Goal: Task Accomplishment & Management: Complete application form

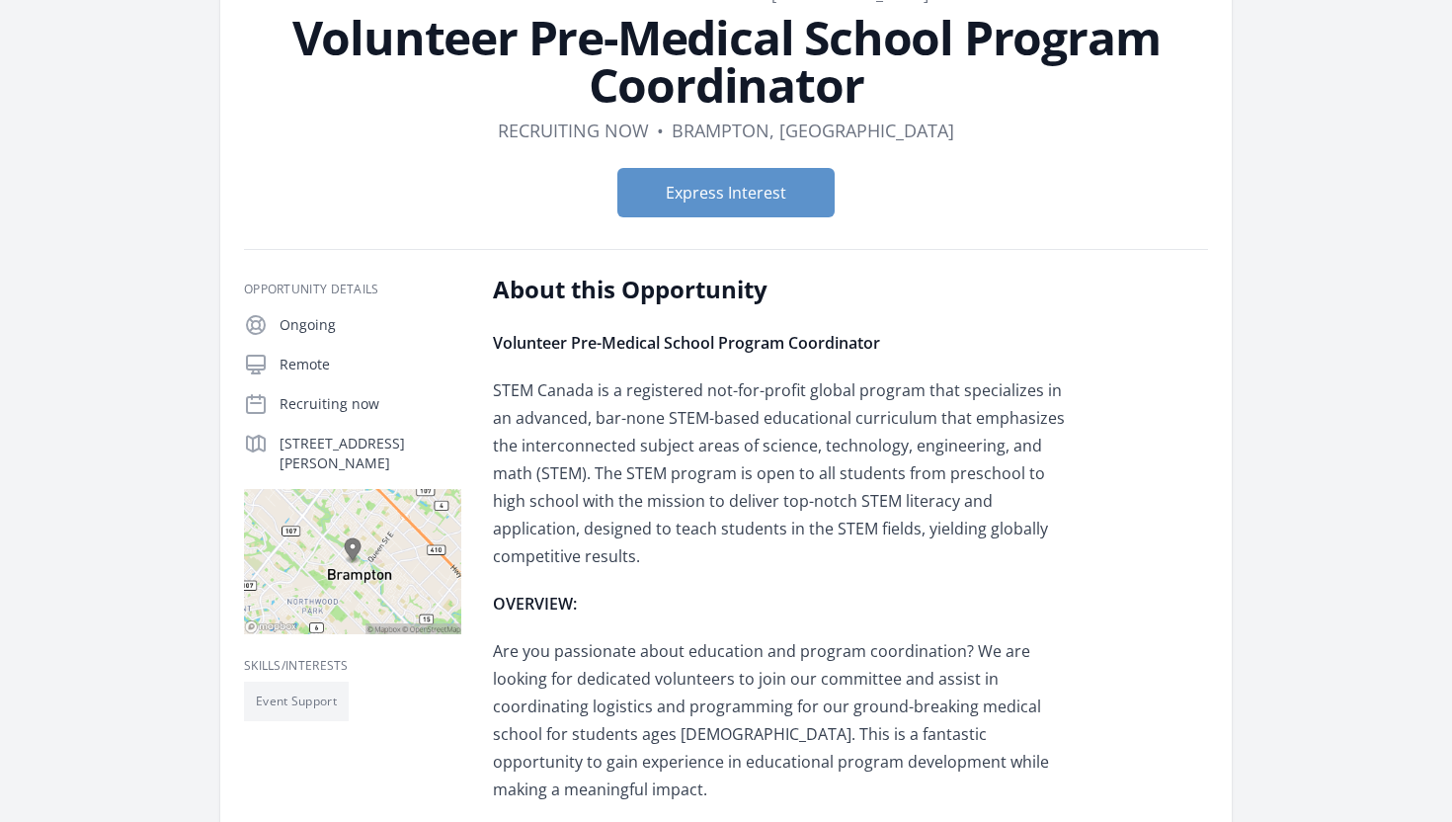
scroll to position [137, 0]
click at [690, 203] on button "Express Interest" at bounding box center [725, 191] width 217 height 49
click at [734, 202] on button "Express Interest" at bounding box center [725, 191] width 217 height 49
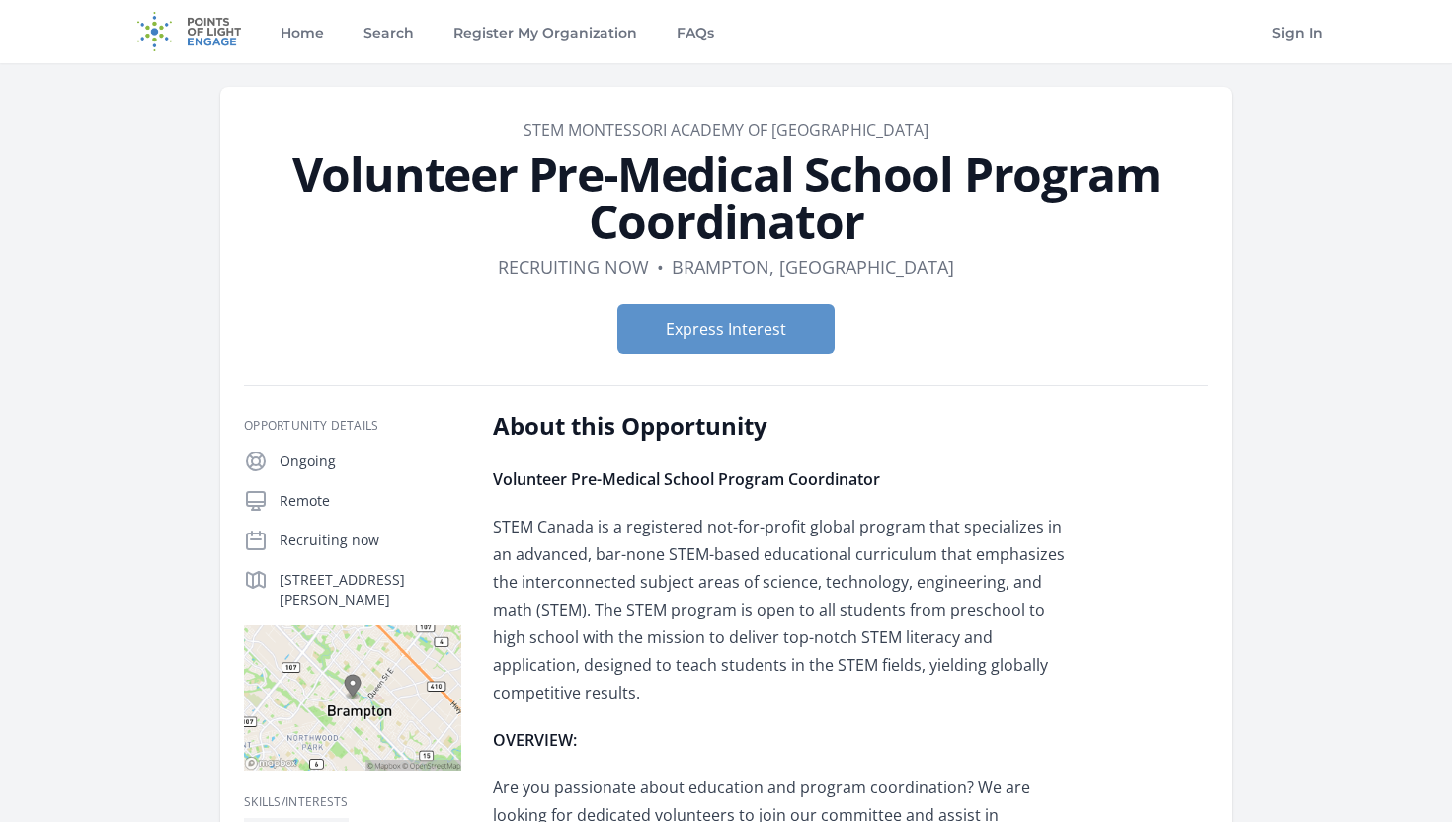
click at [163, 57] on img at bounding box center [188, 31] width 127 height 63
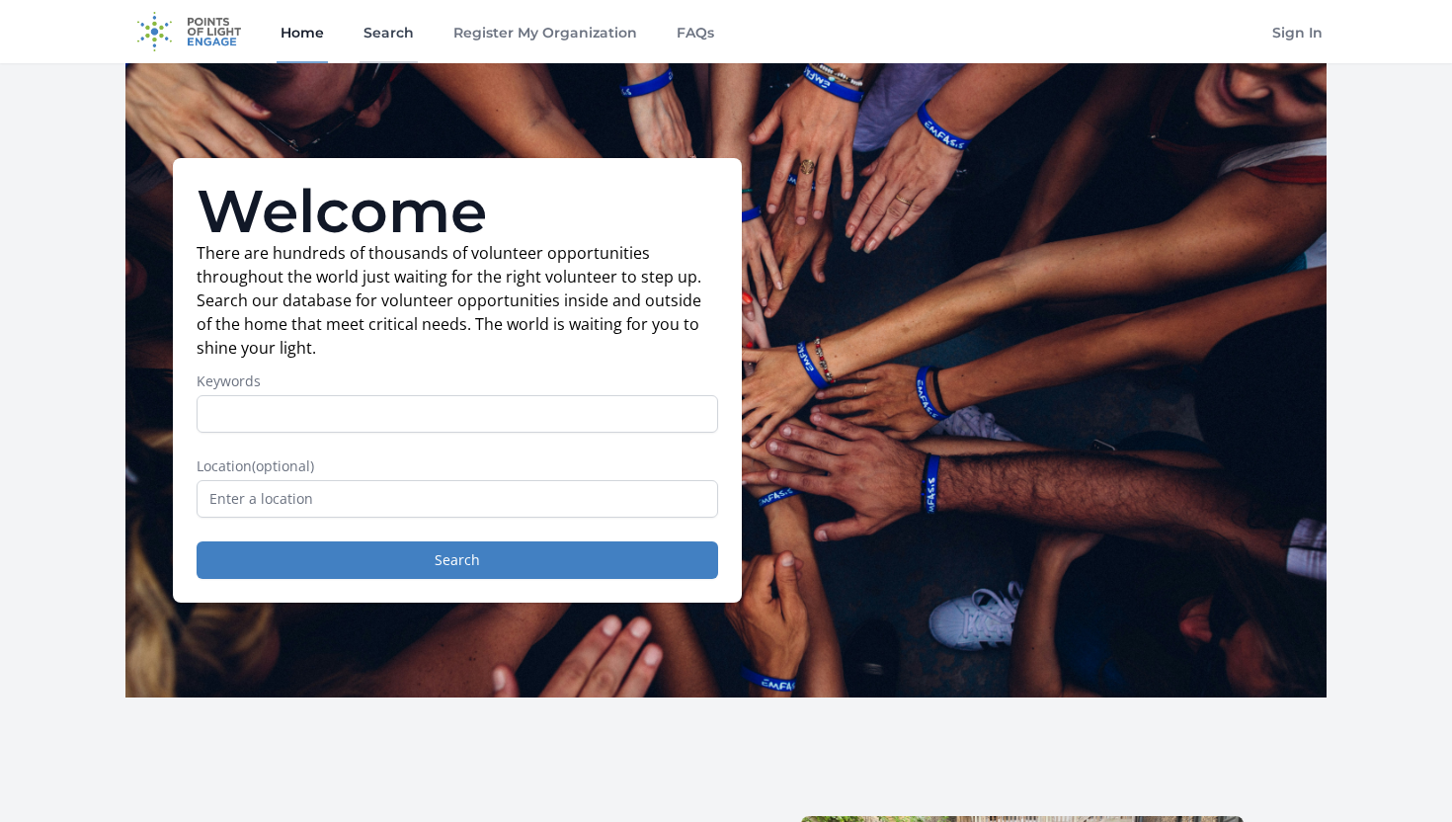
click at [383, 45] on link "Search" at bounding box center [389, 31] width 58 height 63
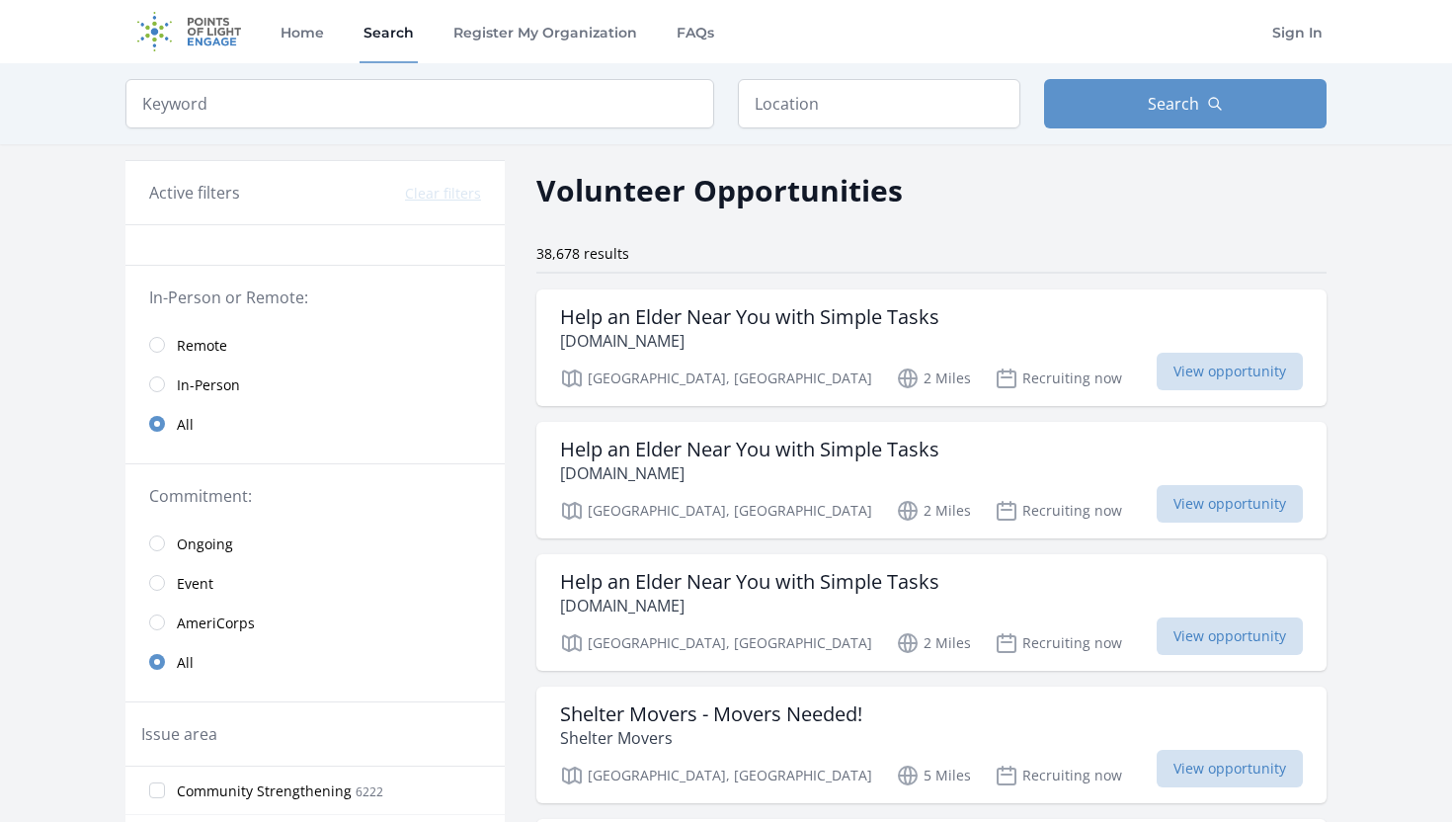
click at [198, 351] on span "Remote" at bounding box center [202, 346] width 50 height 20
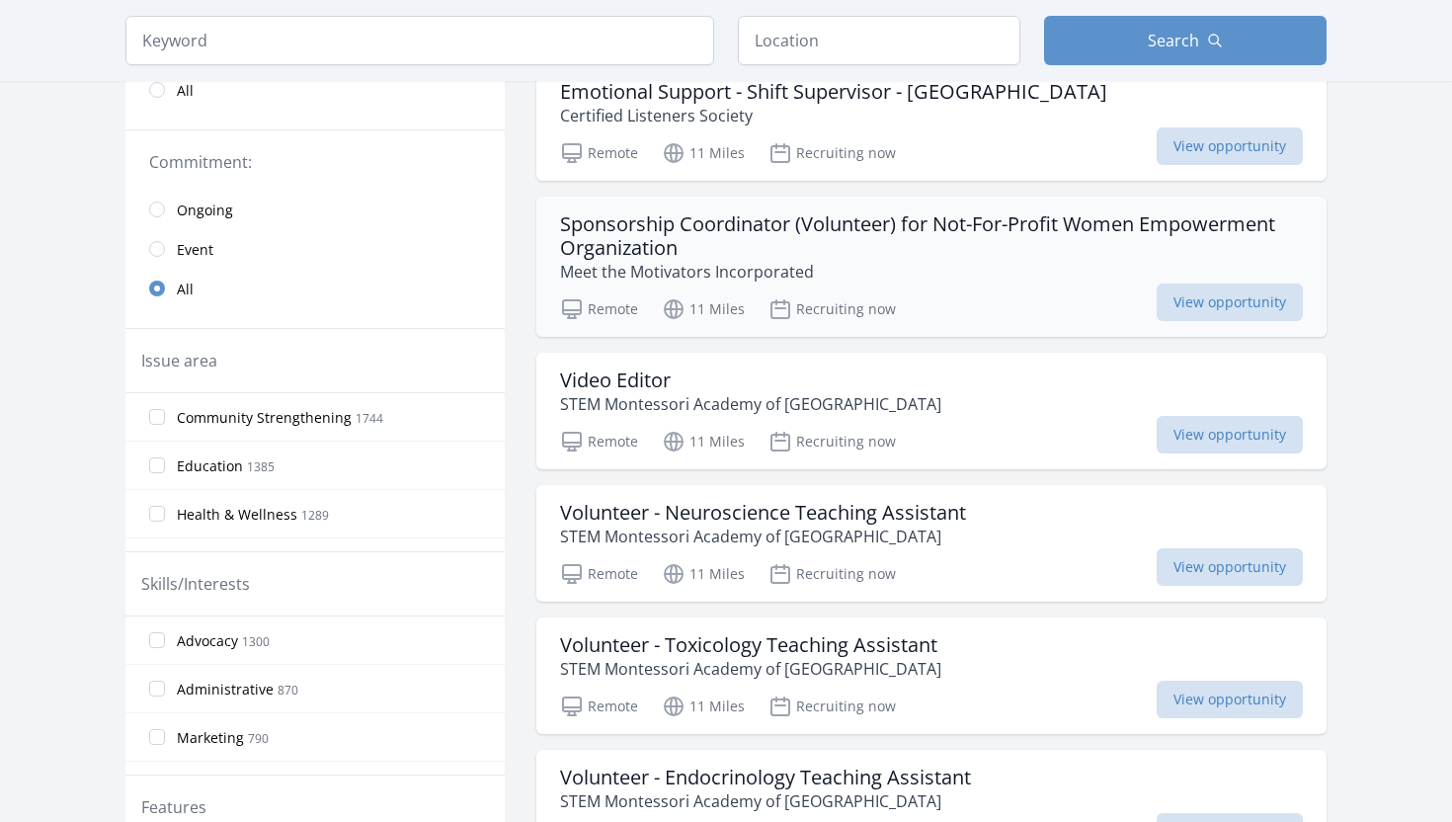
scroll to position [359, 0]
click at [207, 208] on span "Ongoing" at bounding box center [205, 210] width 56 height 20
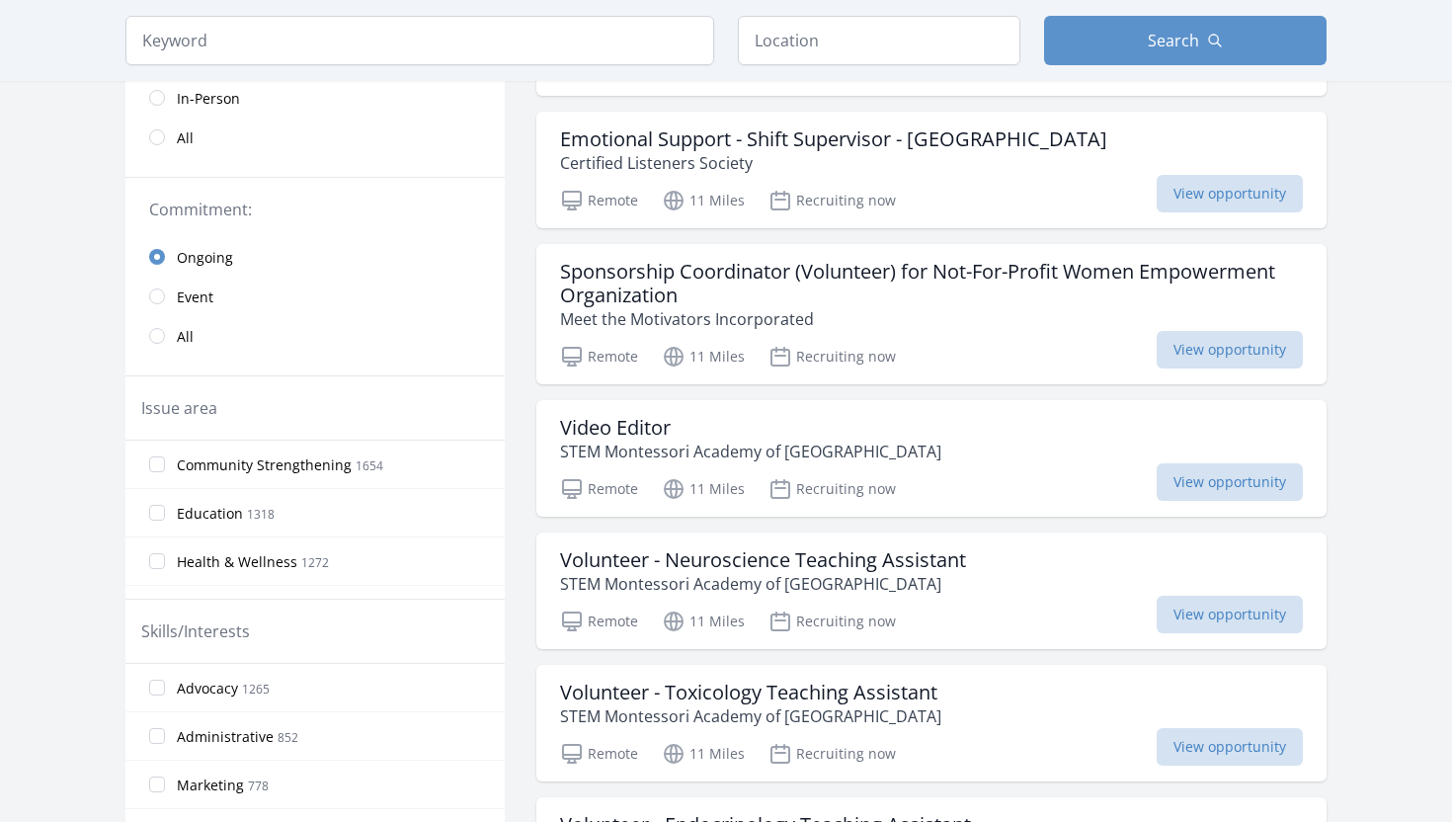
scroll to position [311, 0]
click at [163, 291] on input "radio" at bounding box center [157, 295] width 16 height 16
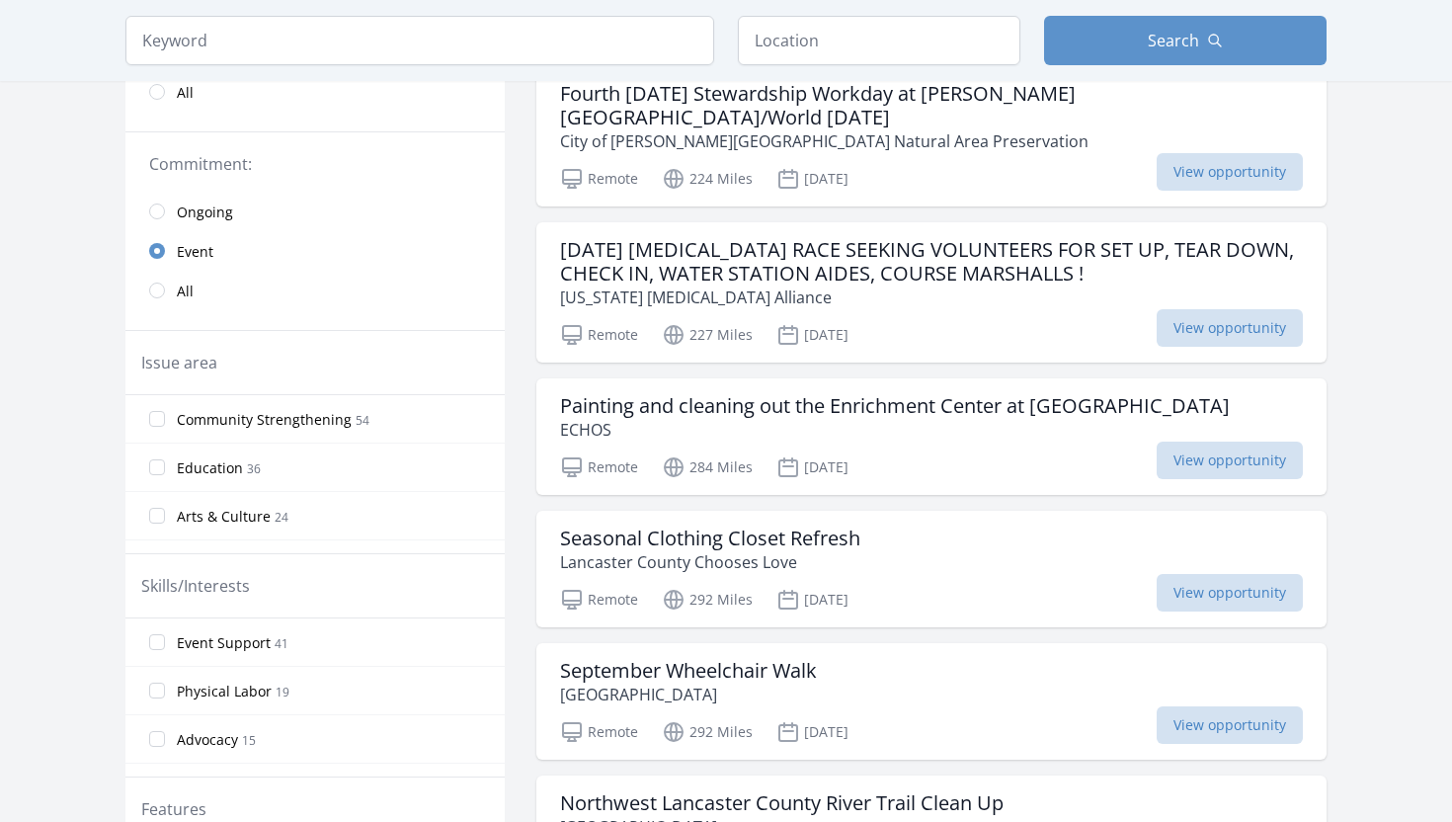
scroll to position [357, 0]
click at [155, 290] on input "radio" at bounding box center [157, 290] width 16 height 16
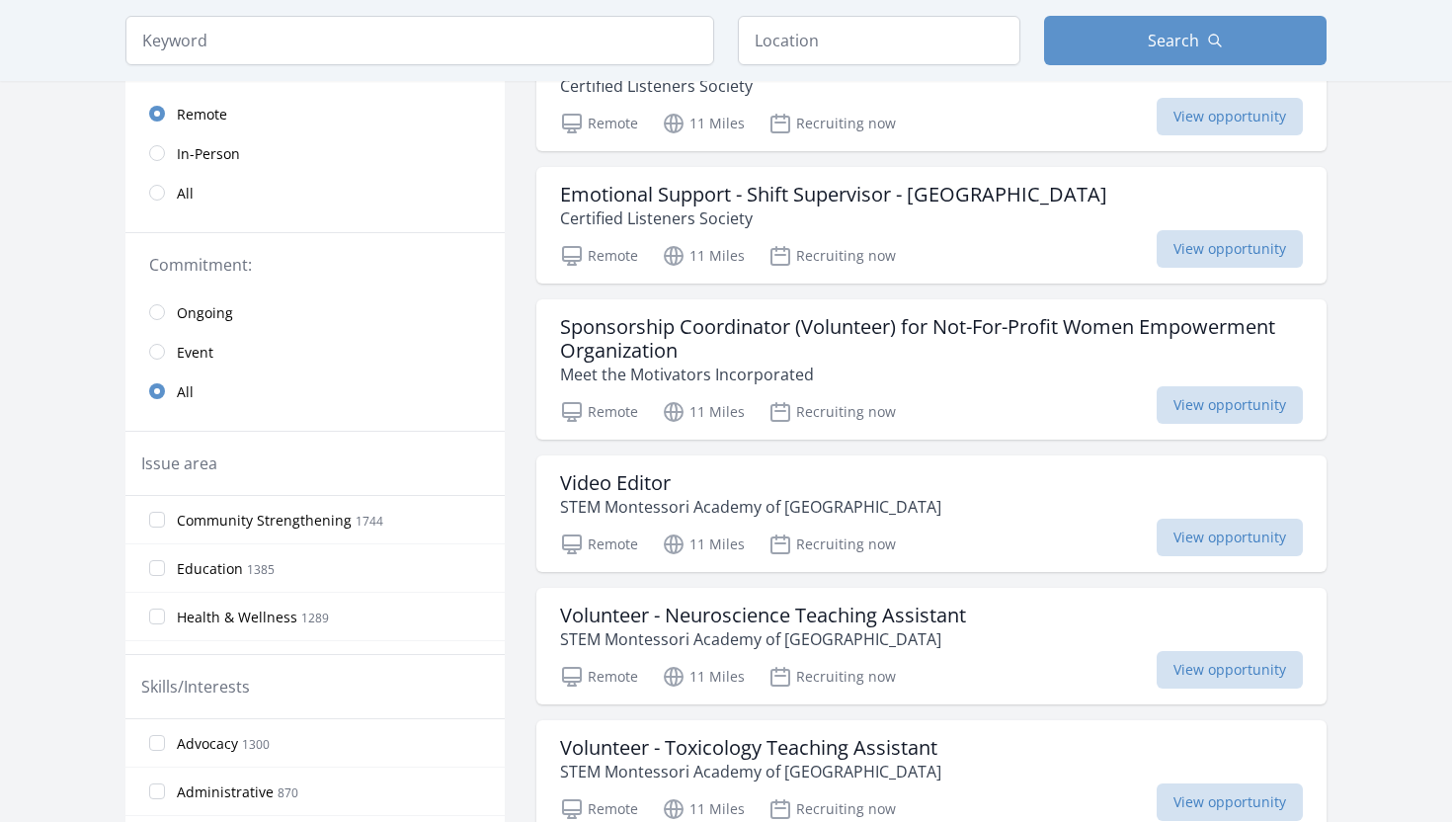
scroll to position [150, 0]
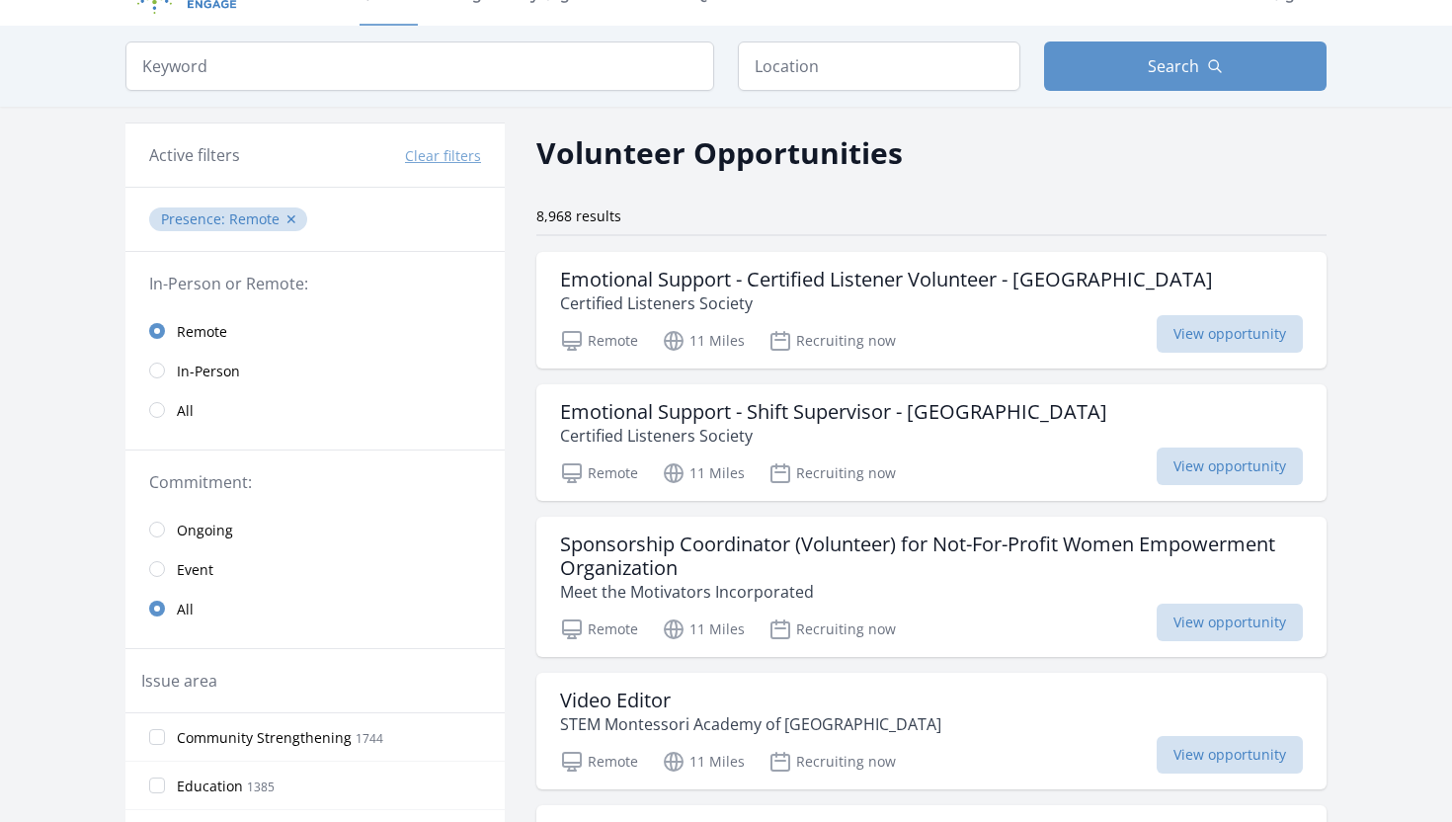
scroll to position [39, 0]
click at [947, 554] on h3 "Sponsorship Coordinator (Volunteer) for Not-For-Profit Women Empowerment Organi…" at bounding box center [931, 555] width 743 height 47
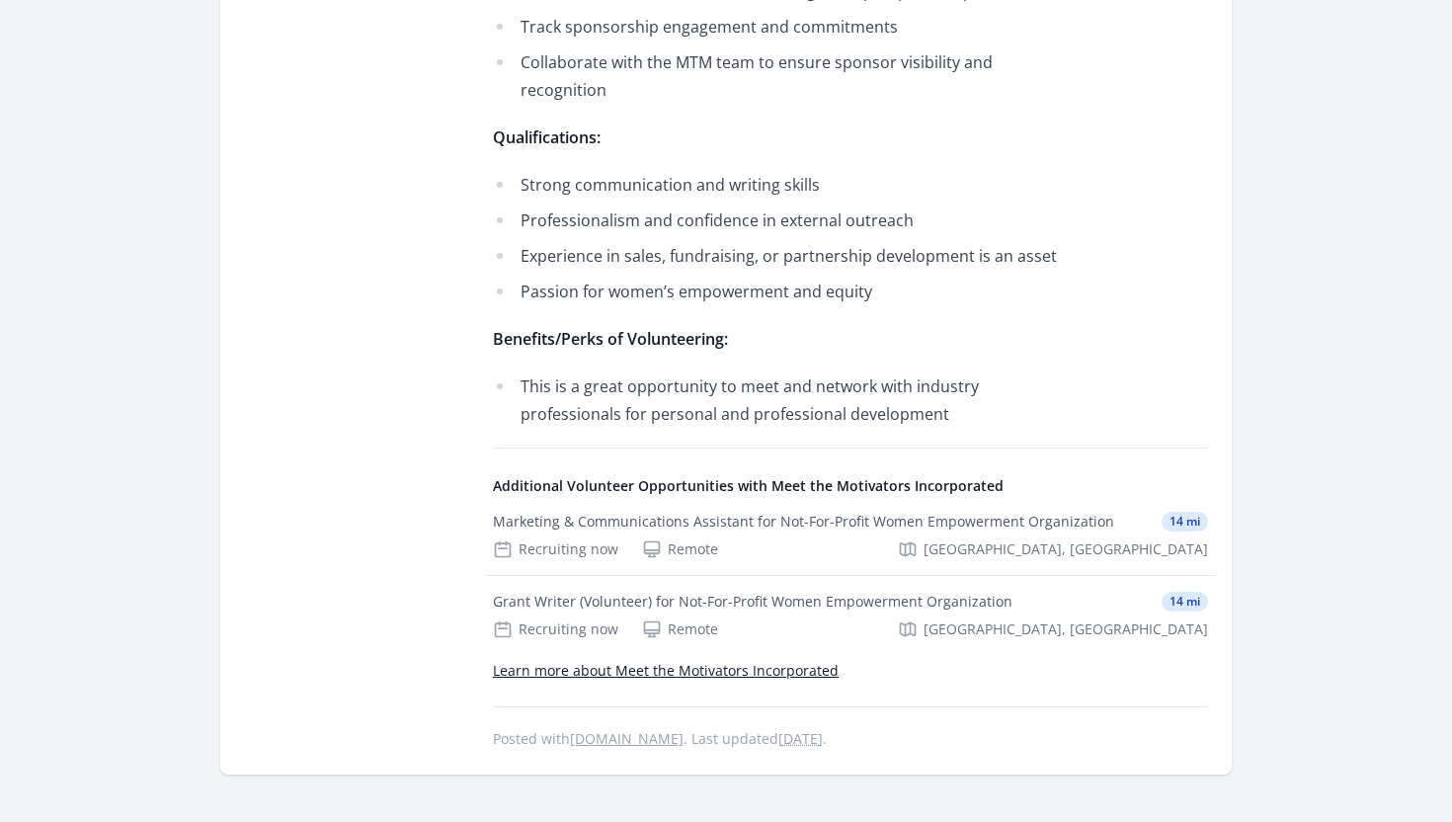
scroll to position [1003, 0]
click at [566, 591] on div "Grant Writer (Volunteer) for Not-For-Profit Women Empowerment Organization" at bounding box center [753, 601] width 520 height 20
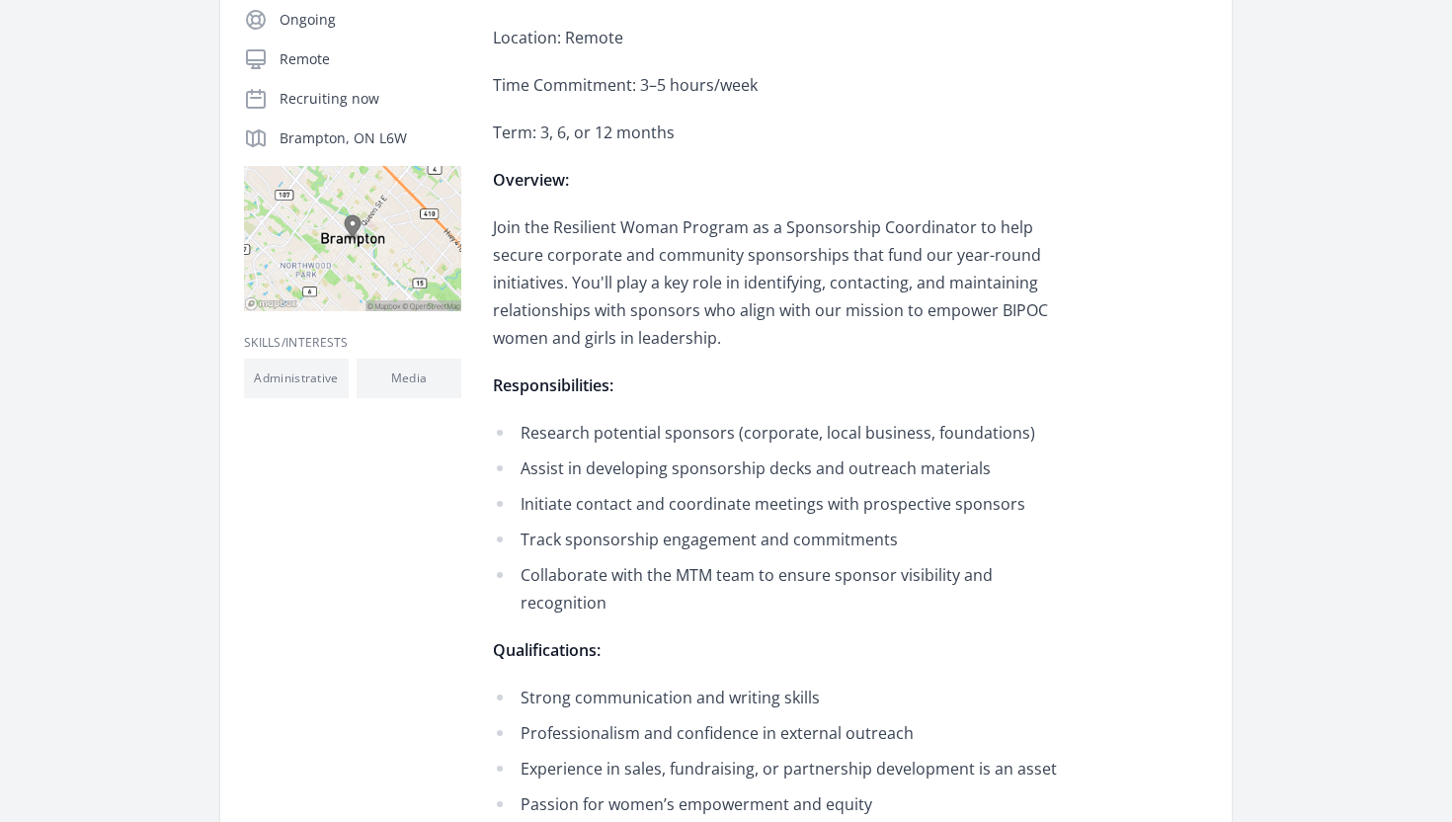
scroll to position [0, 0]
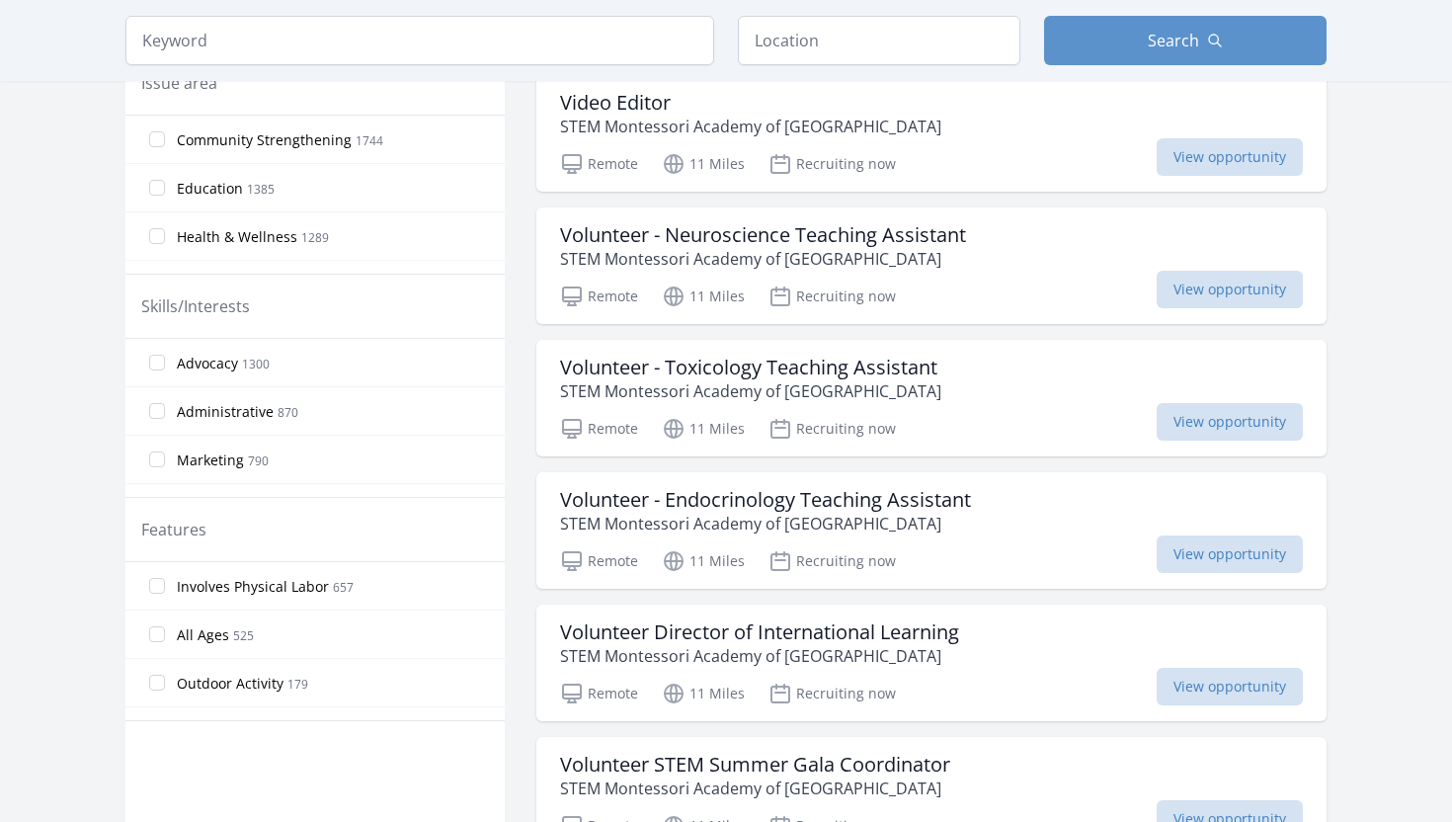
scroll to position [636, 0]
click at [158, 362] on input "Advocacy 1300" at bounding box center [157, 362] width 16 height 16
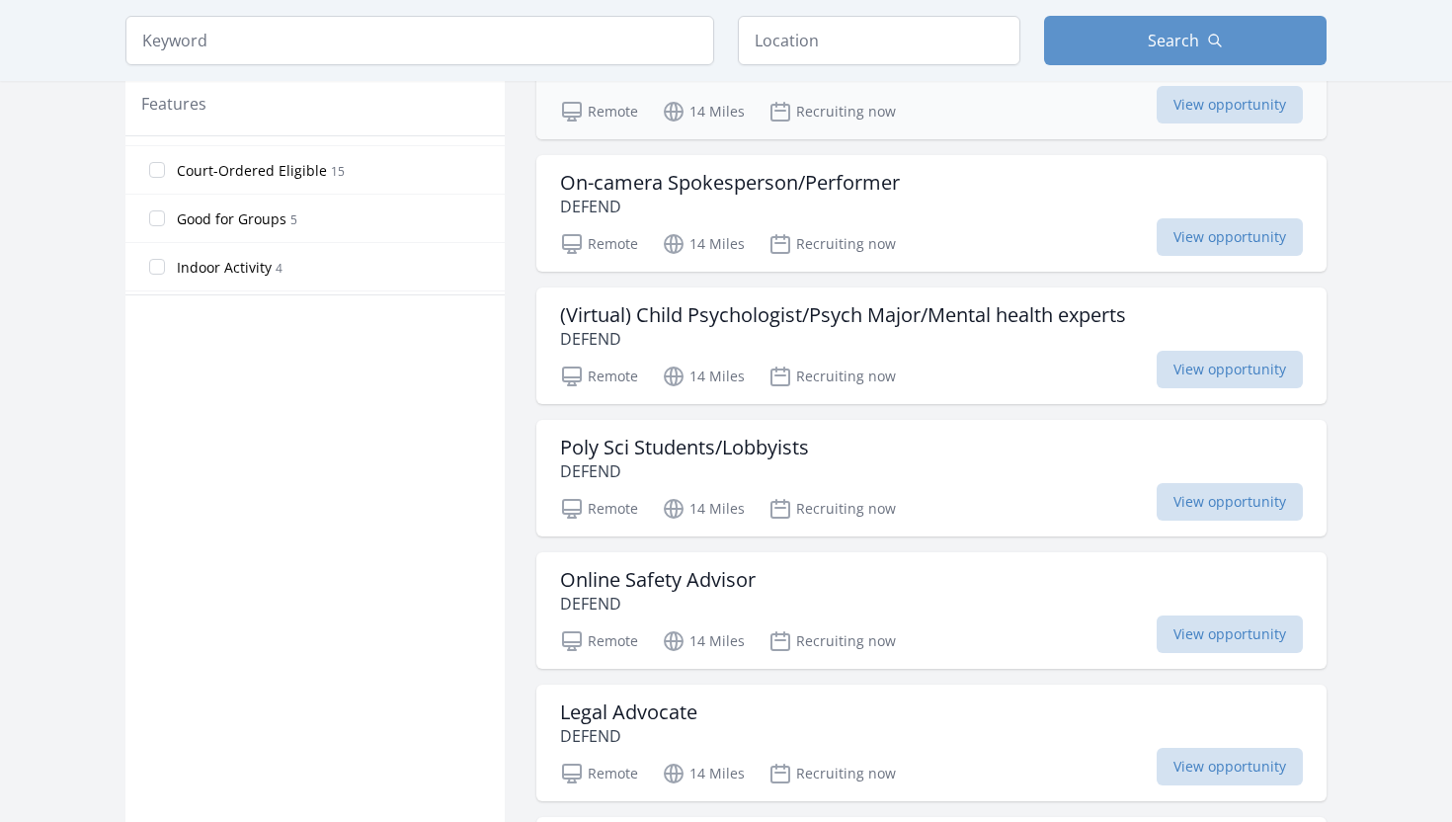
scroll to position [1065, 0]
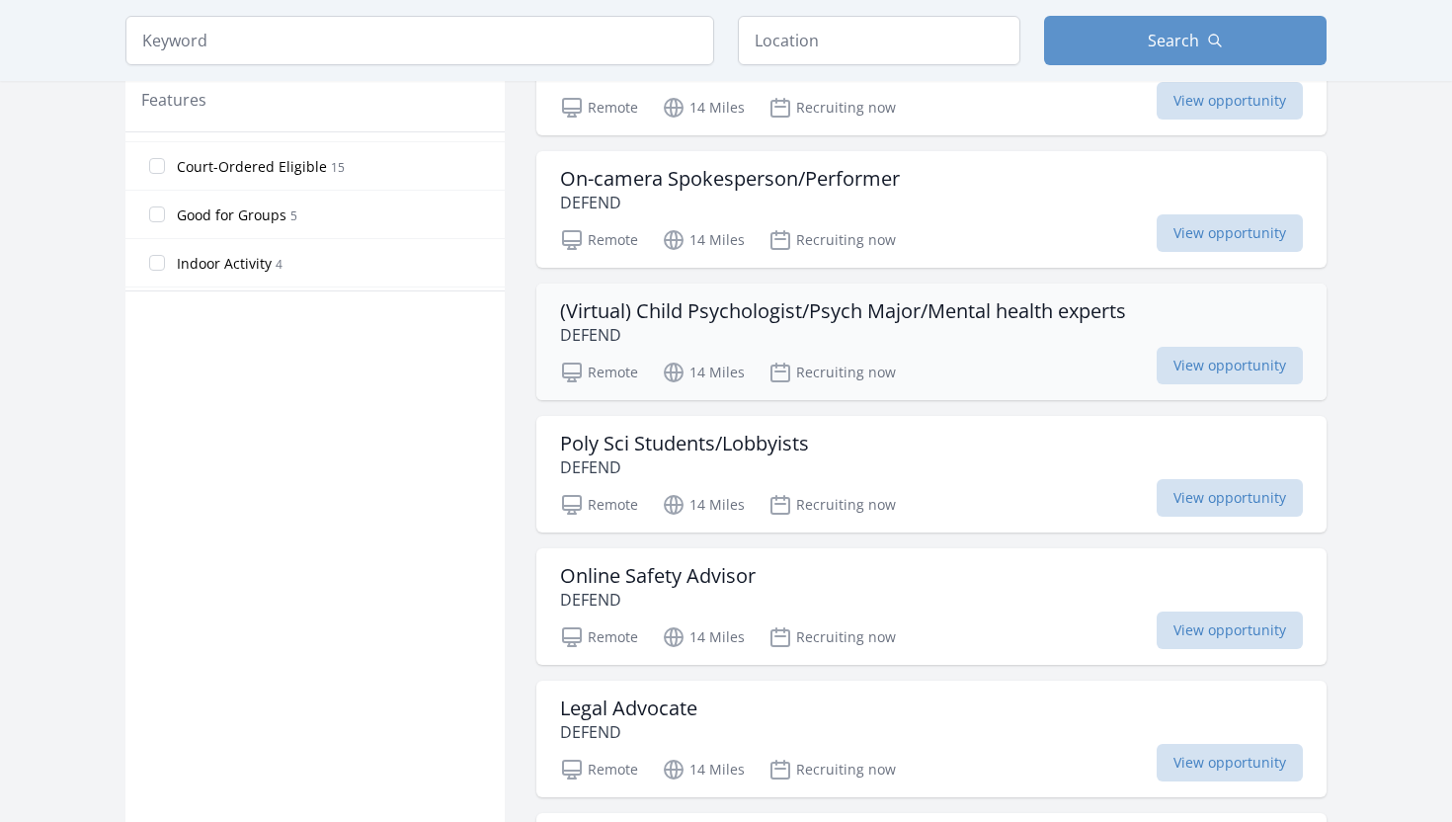
click at [629, 317] on h3 "(Virtual) Child Psychologist/Psych Major/Mental health experts" at bounding box center [843, 311] width 566 height 24
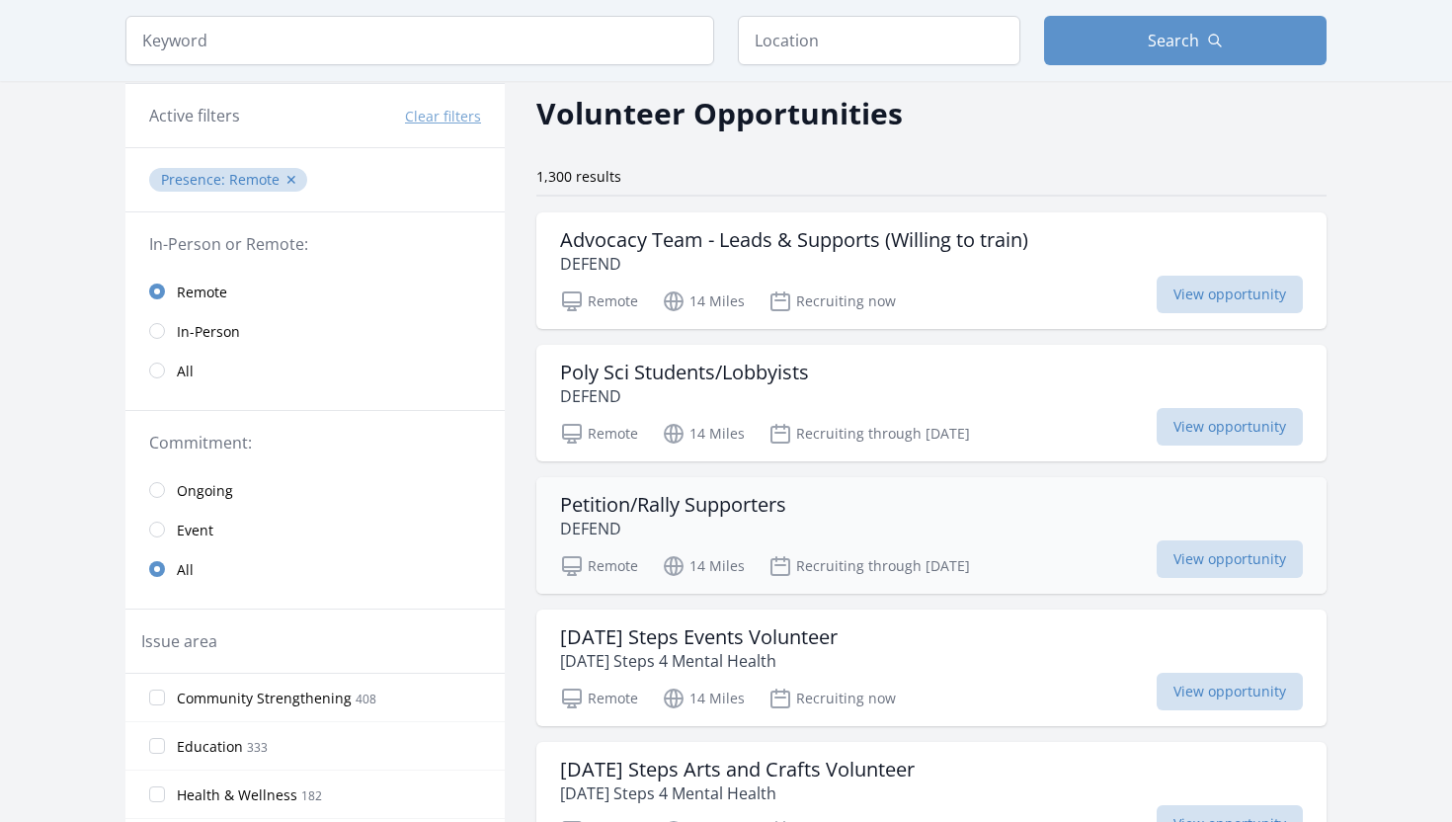
scroll to position [0, 0]
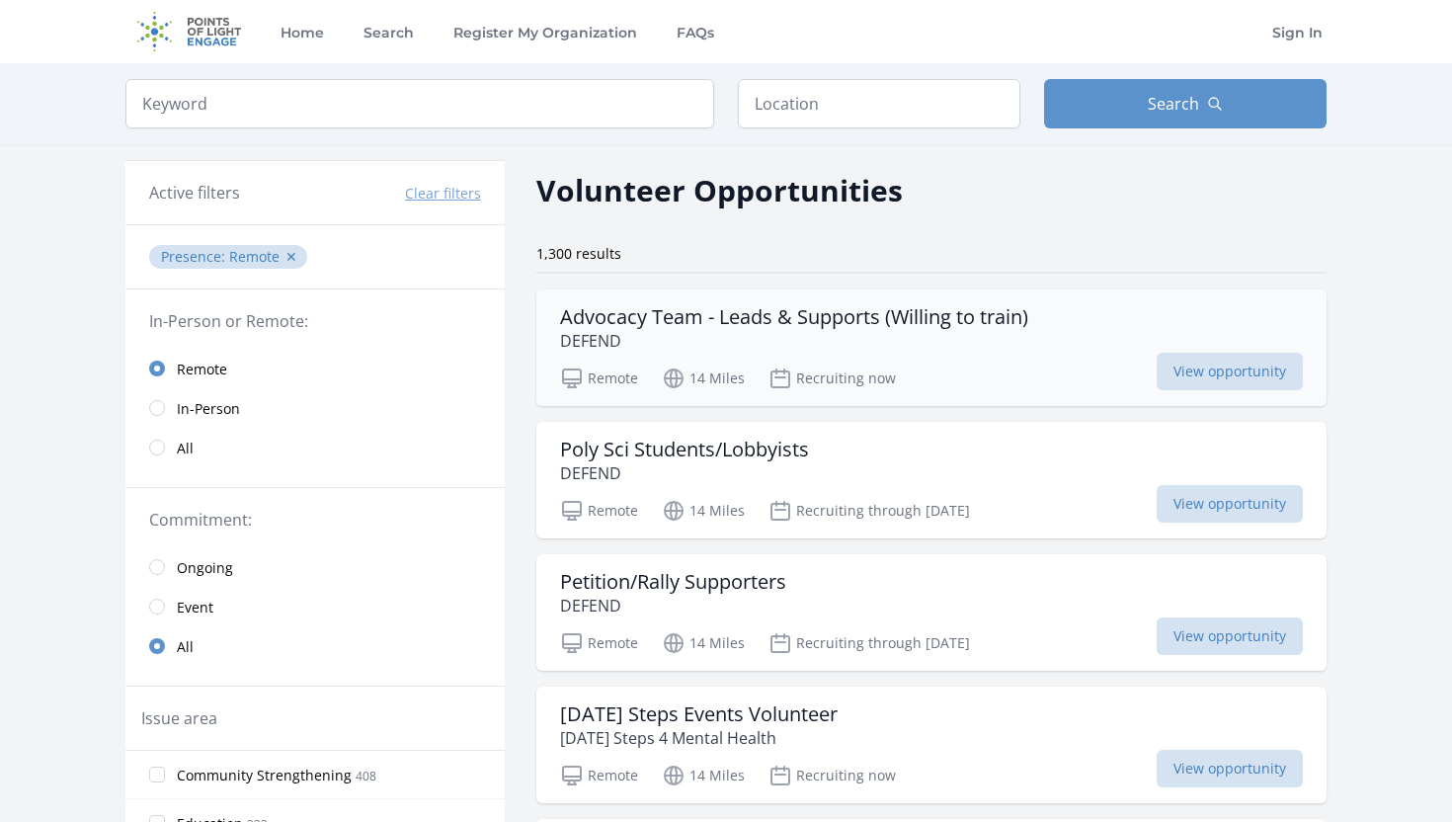
click at [719, 322] on h3 "Advocacy Team - Leads & Supports (Willing to train)" at bounding box center [794, 317] width 468 height 24
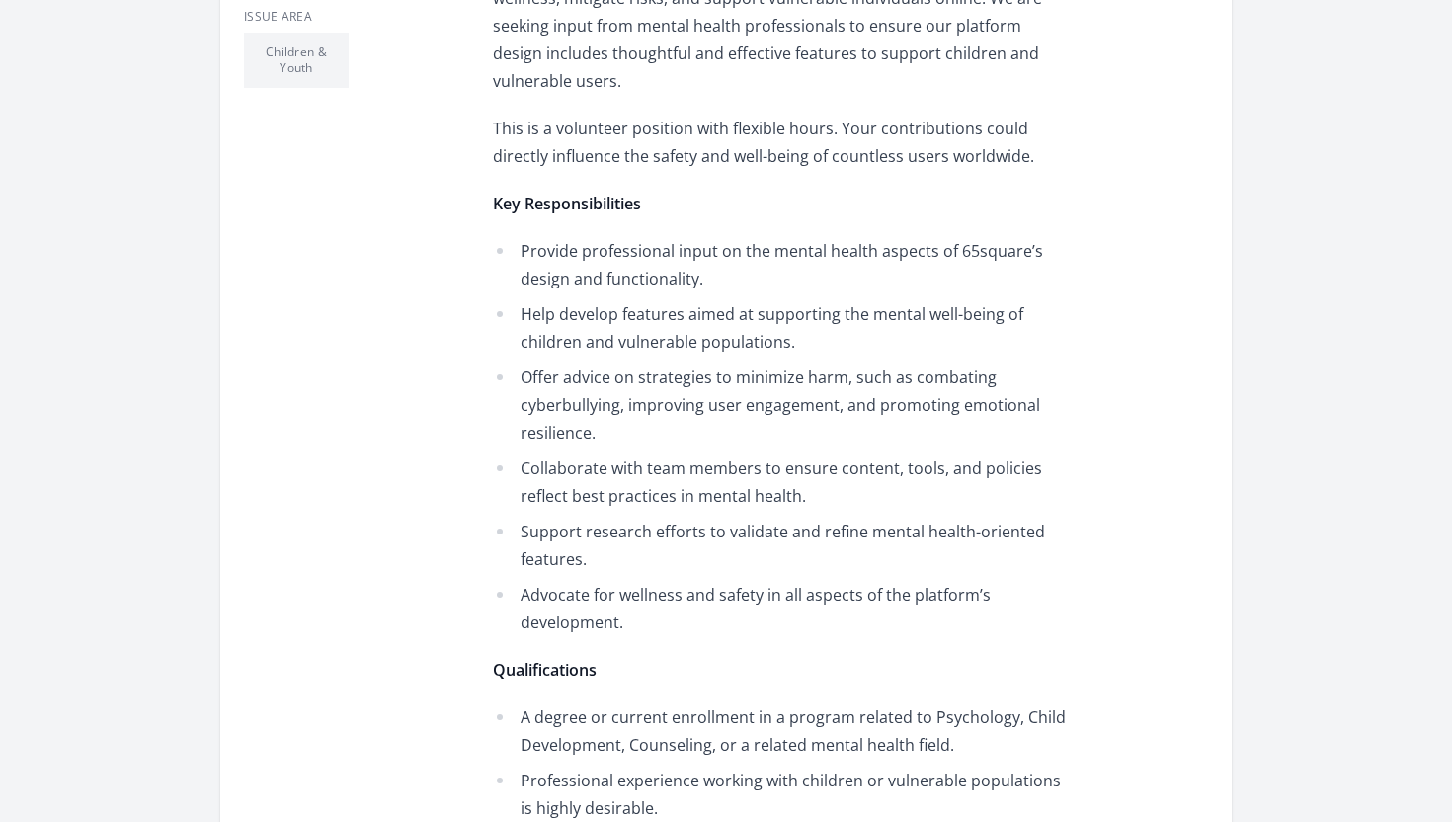
scroll to position [893, 0]
